Goal: Task Accomplishment & Management: Use online tool/utility

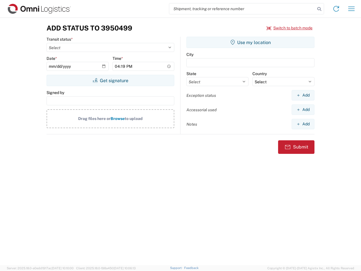
click at [242, 9] on input "search" at bounding box center [242, 8] width 146 height 11
click at [320, 9] on icon at bounding box center [320, 9] width 8 height 8
click at [336, 9] on icon at bounding box center [336, 8] width 9 height 9
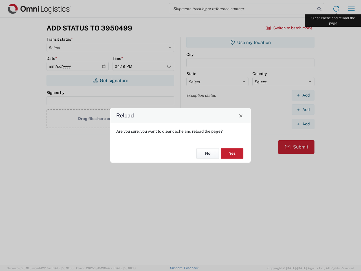
click at [352, 9] on div "Reload Are you sure, you want to clear cache and reload the page? No Yes" at bounding box center [180, 135] width 361 height 271
click at [290, 28] on div "Reload Are you sure, you want to clear cache and reload the page? No Yes" at bounding box center [180, 135] width 361 height 271
click at [110, 80] on div "Reload Are you sure, you want to clear cache and reload the page? No Yes" at bounding box center [180, 135] width 361 height 271
click at [251, 42] on div "Reload Are you sure, you want to clear cache and reload the page? No Yes" at bounding box center [180, 135] width 361 height 271
click at [303, 95] on div "Reload Are you sure, you want to clear cache and reload the page? No Yes" at bounding box center [180, 135] width 361 height 271
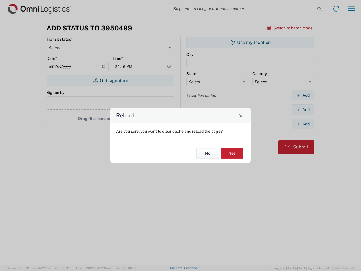
click at [303, 110] on div "Reload Are you sure, you want to clear cache and reload the page? No Yes" at bounding box center [180, 135] width 361 height 271
click at [303, 124] on div "Reload Are you sure, you want to clear cache and reload the page? No Yes" at bounding box center [180, 135] width 361 height 271
